Goal: Transaction & Acquisition: Purchase product/service

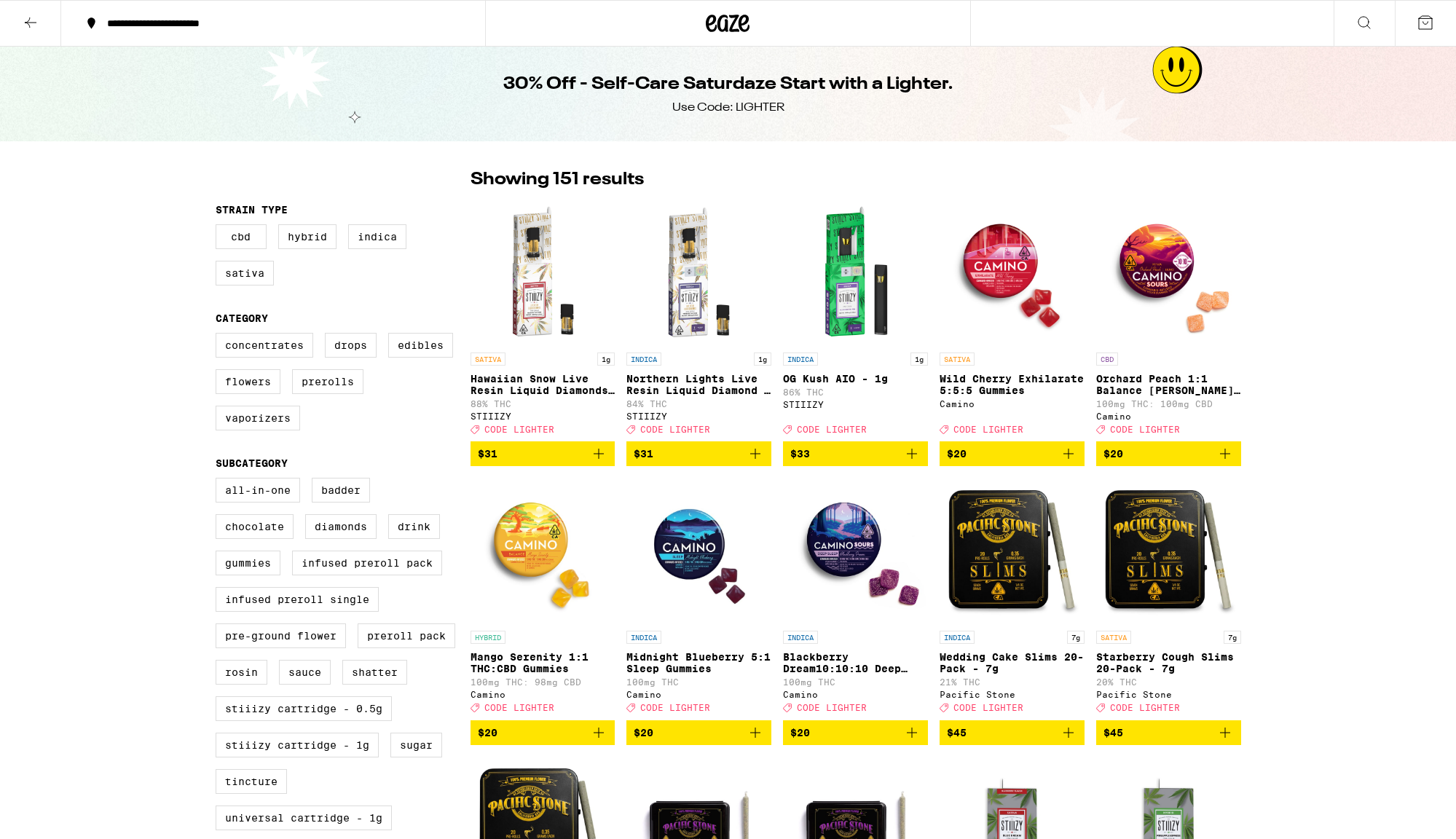
click at [360, 346] on label "Drops" at bounding box center [350, 345] width 52 height 24
click at [219, 336] on input "Drops" at bounding box center [218, 335] width 1 height 1
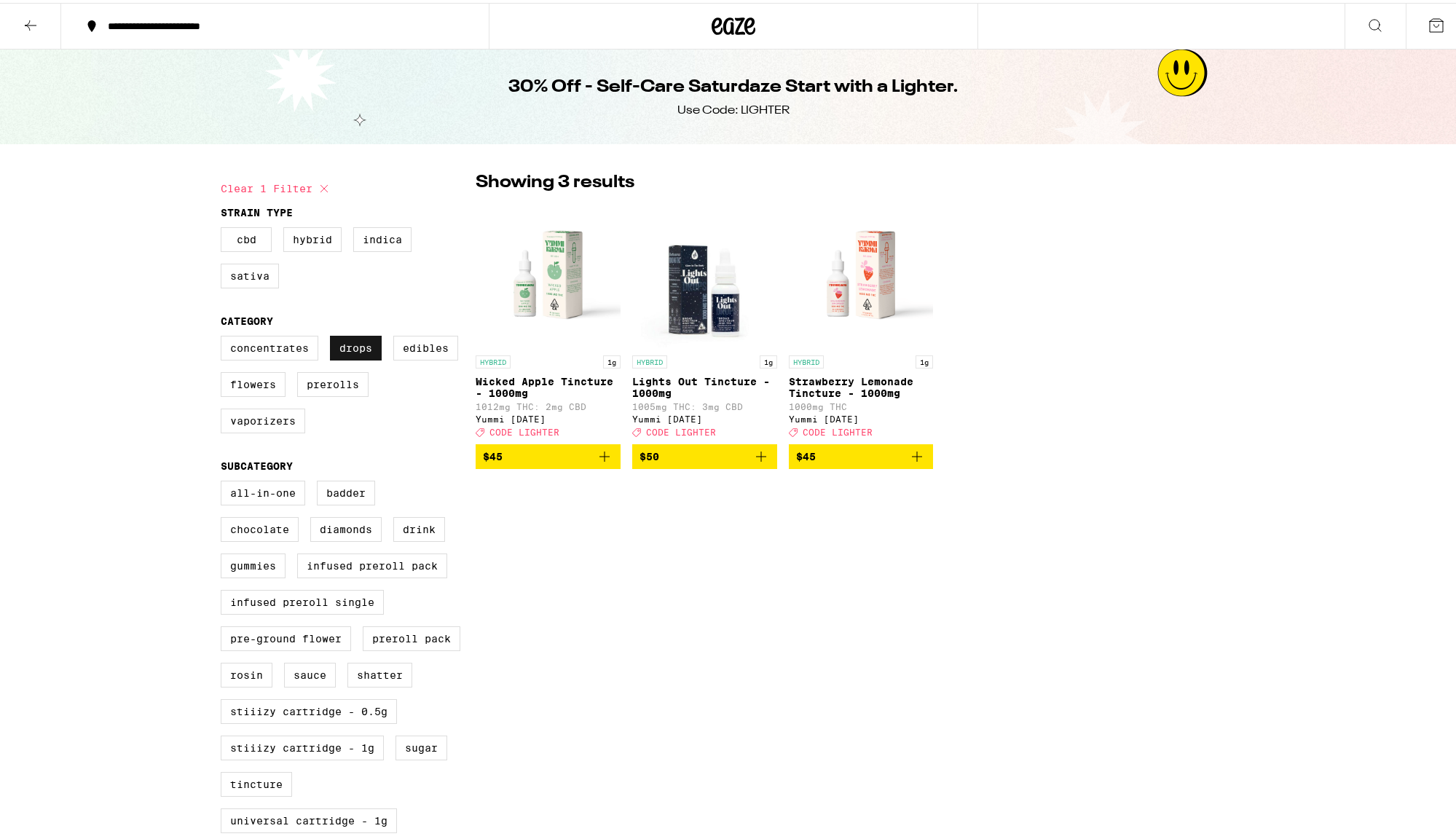
click at [358, 347] on label "Drops" at bounding box center [355, 345] width 52 height 24
click at [224, 336] on input "Drops" at bounding box center [223, 335] width 1 height 1
checkbox input "false"
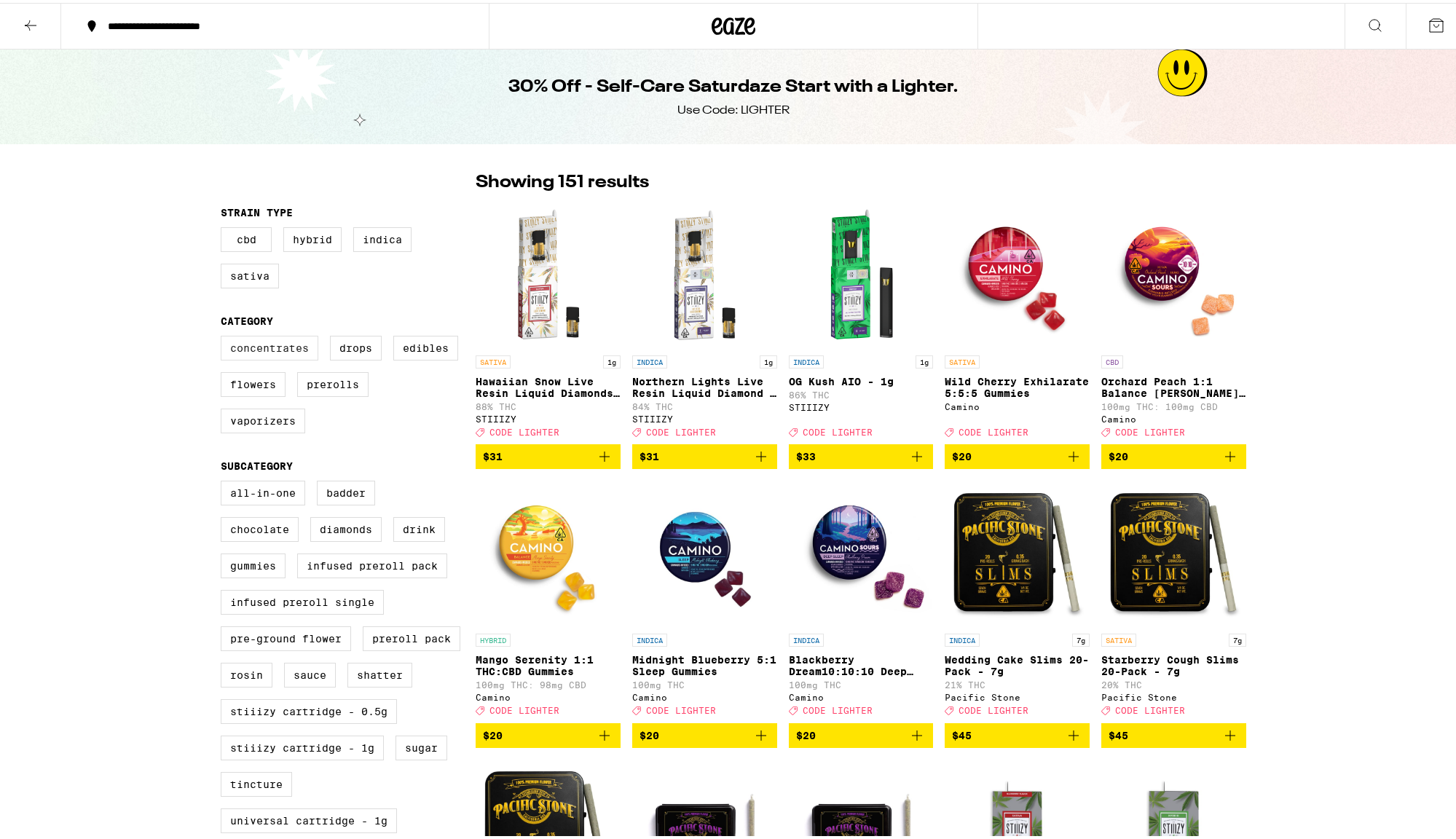
click at [296, 357] on label "Concentrates" at bounding box center [269, 345] width 98 height 24
click at [224, 336] on input "Concentrates" at bounding box center [223, 335] width 1 height 1
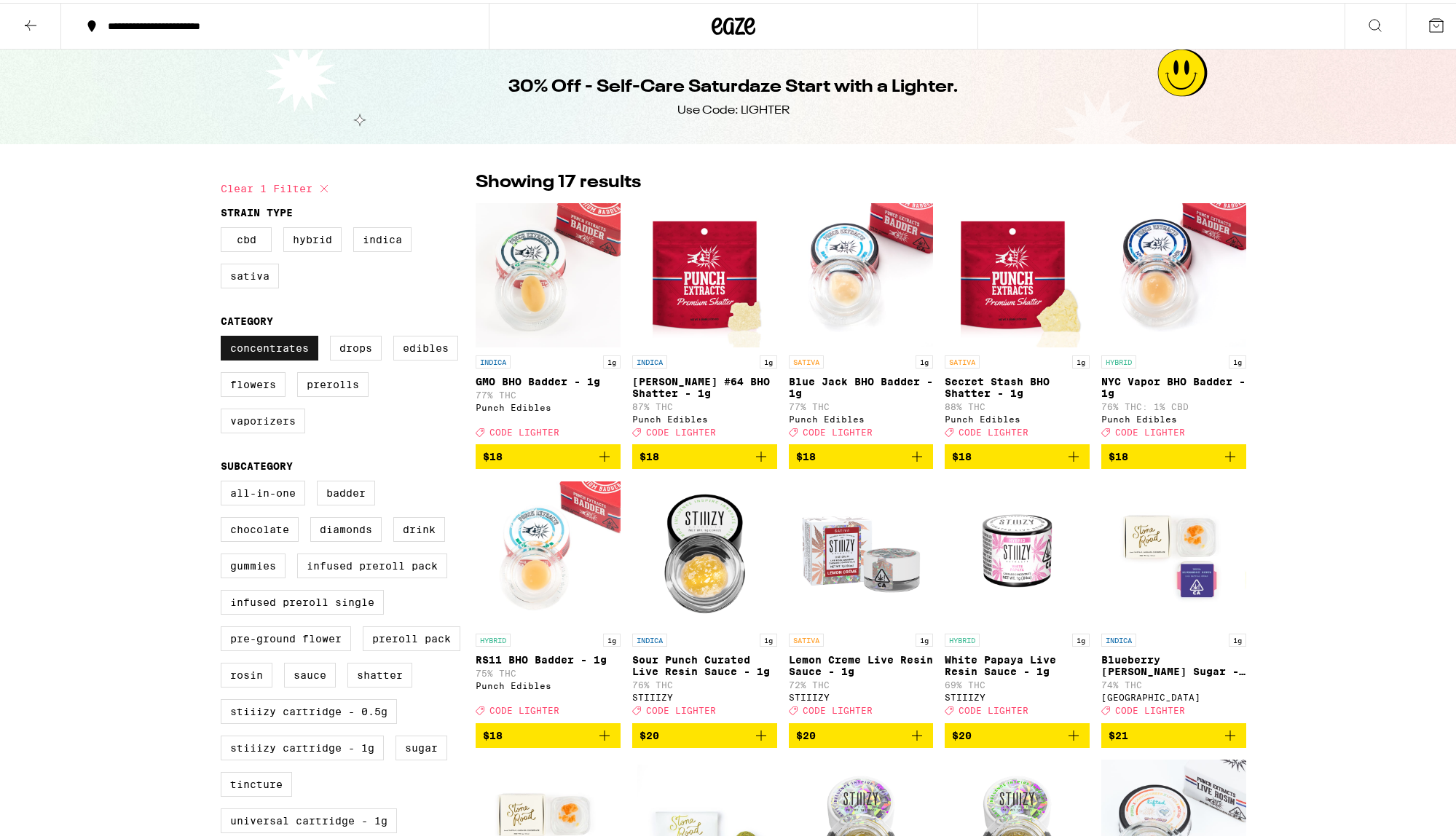
click at [296, 357] on label "Concentrates" at bounding box center [269, 345] width 98 height 24
click at [224, 336] on input "Concentrates" at bounding box center [223, 335] width 1 height 1
checkbox input "false"
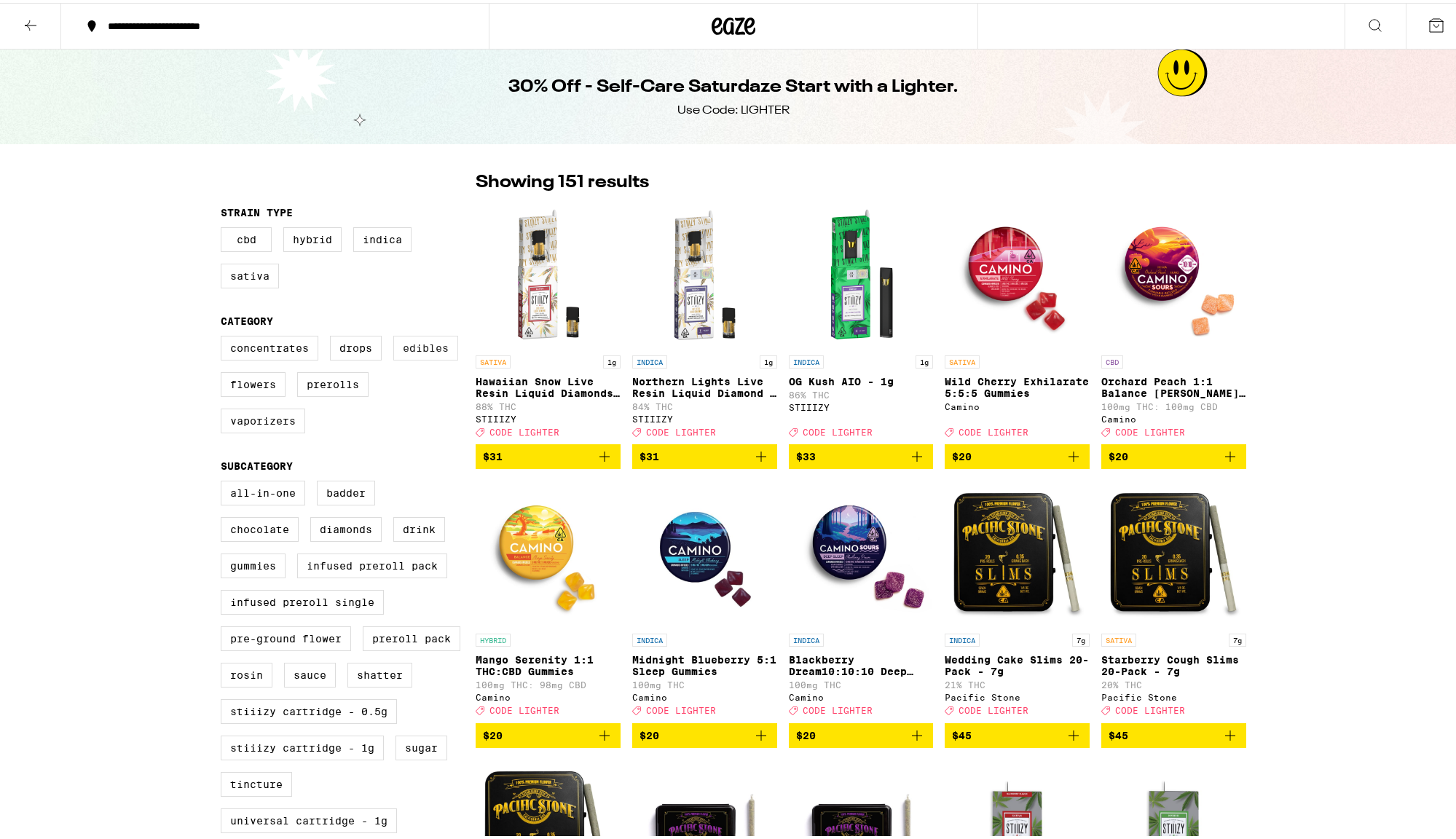
click at [426, 357] on label "Edibles" at bounding box center [426, 345] width 65 height 24
click at [224, 336] on input "Edibles" at bounding box center [223, 335] width 1 height 1
checkbox input "true"
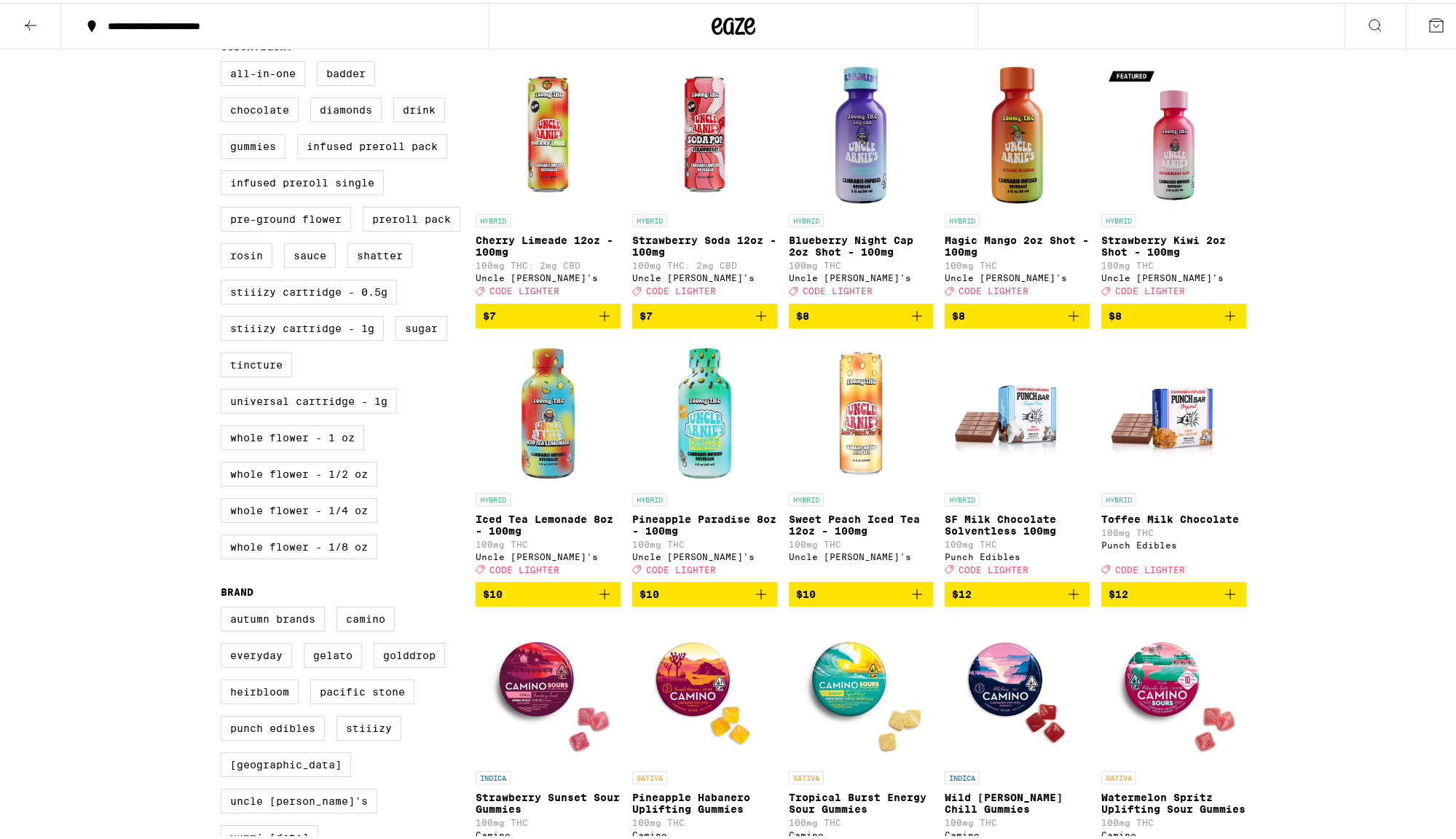
scroll to position [70, 0]
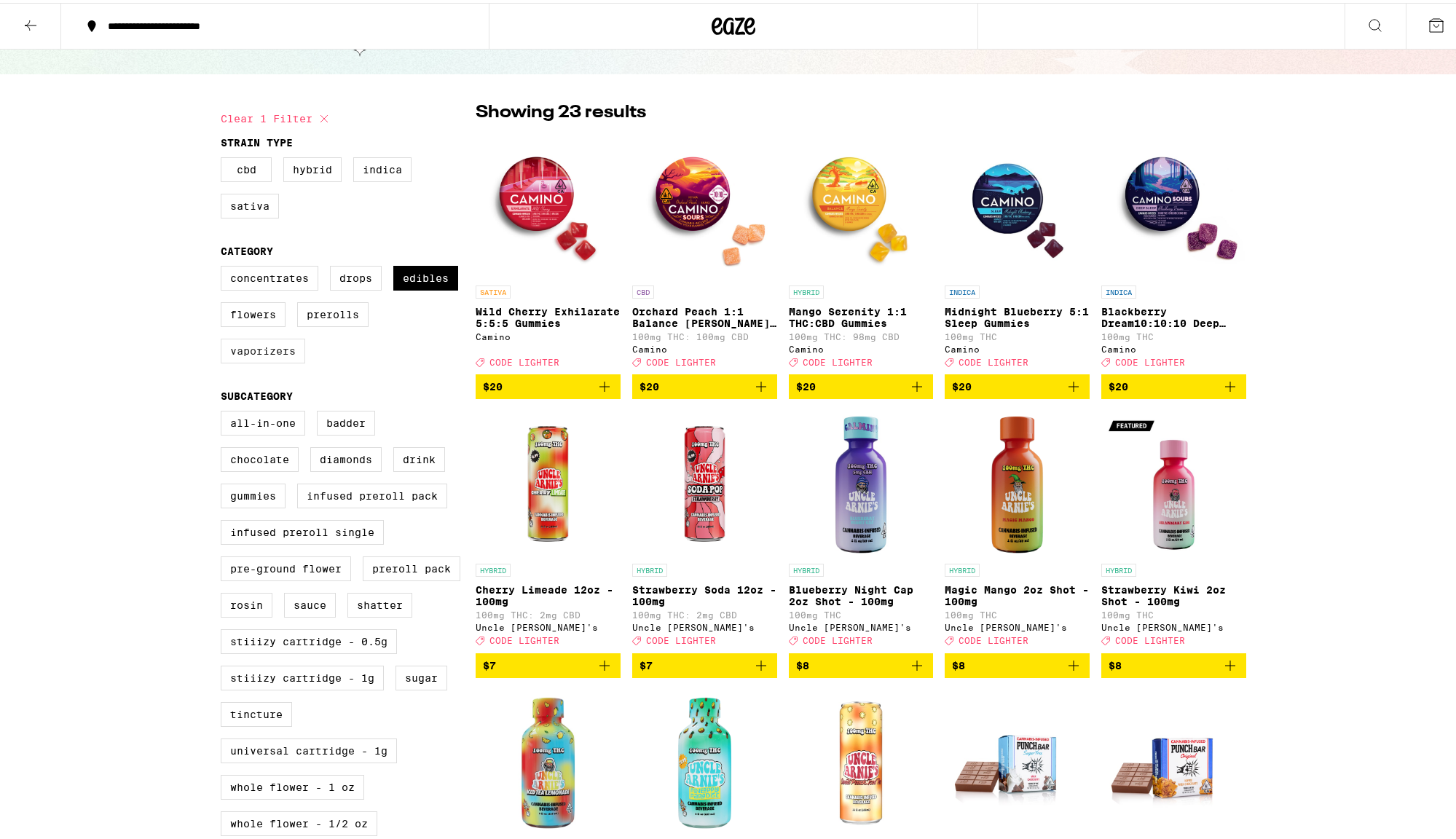
click at [283, 360] on label "Vaporizers" at bounding box center [262, 348] width 84 height 24
click at [224, 266] on input "Vaporizers" at bounding box center [223, 265] width 1 height 1
checkbox input "true"
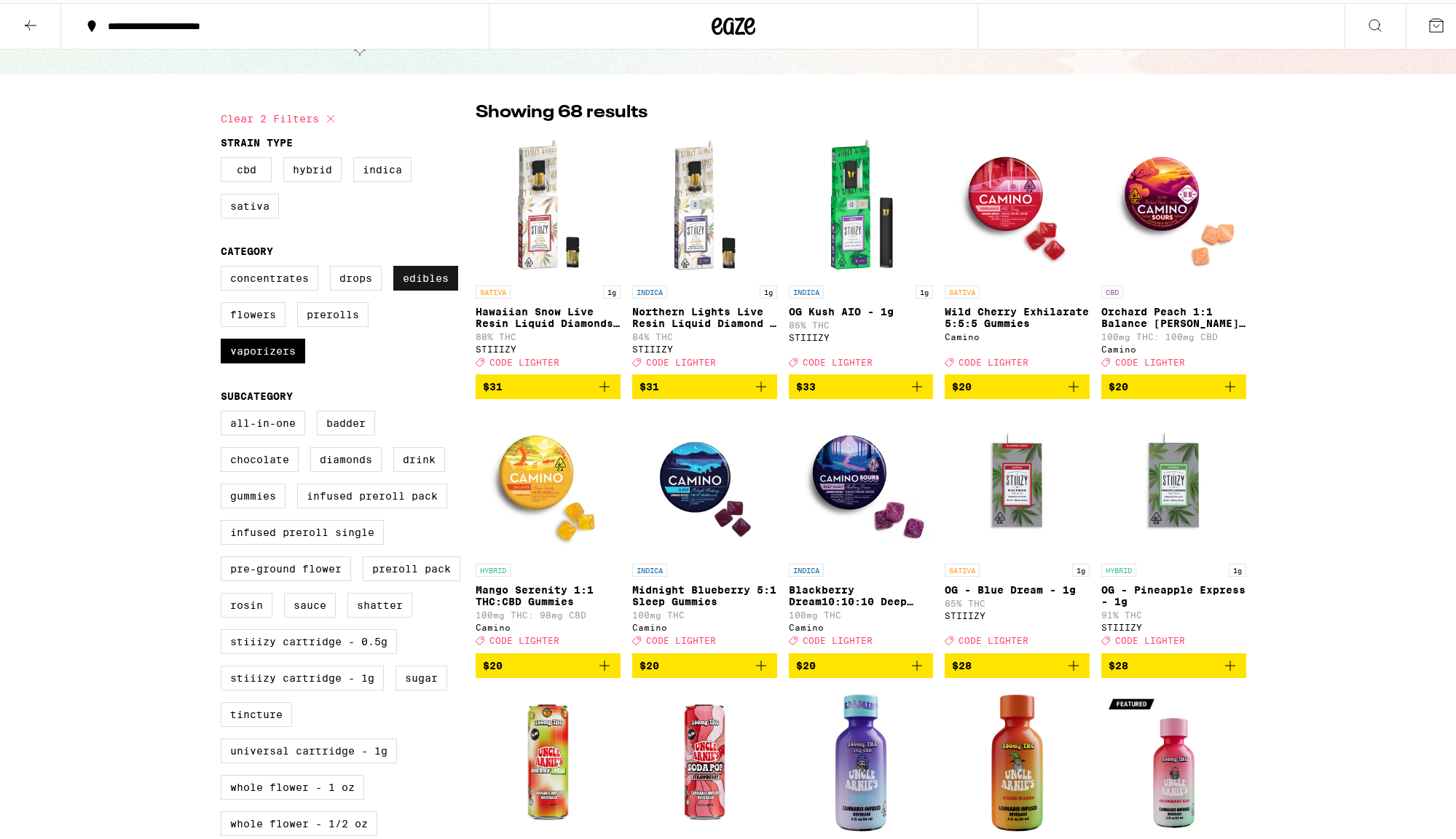
click at [414, 286] on label "Edibles" at bounding box center [426, 275] width 65 height 24
click at [224, 266] on input "Edibles" at bounding box center [223, 265] width 1 height 1
checkbox input "false"
